Goal: Information Seeking & Learning: Learn about a topic

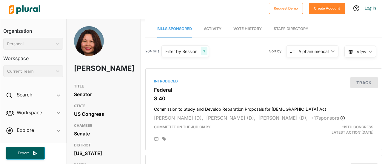
click at [212, 32] on link "Activity" at bounding box center [213, 29] width 18 height 17
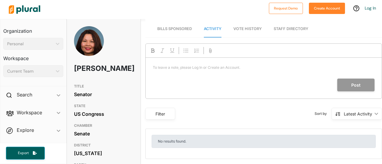
click at [253, 27] on span "Vote History" at bounding box center [247, 29] width 28 height 4
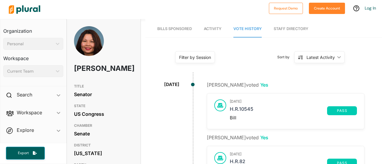
click at [281, 25] on link "Staff Directory" at bounding box center [290, 29] width 35 height 17
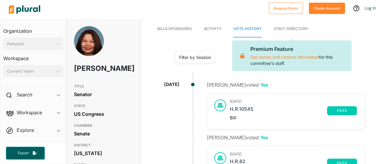
click at [208, 30] on span "Activity" at bounding box center [213, 29] width 18 height 4
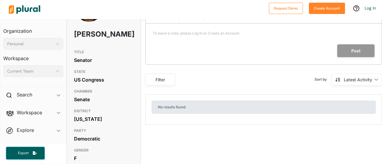
scroll to position [35, 0]
click at [48, 47] on div "Personal ic_keyboard_arrow_down" at bounding box center [33, 44] width 60 height 12
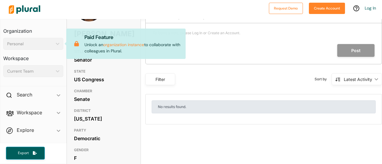
click at [106, 75] on h3 "STATE" at bounding box center [103, 71] width 59 height 7
